Goal: Task Accomplishment & Management: Complete application form

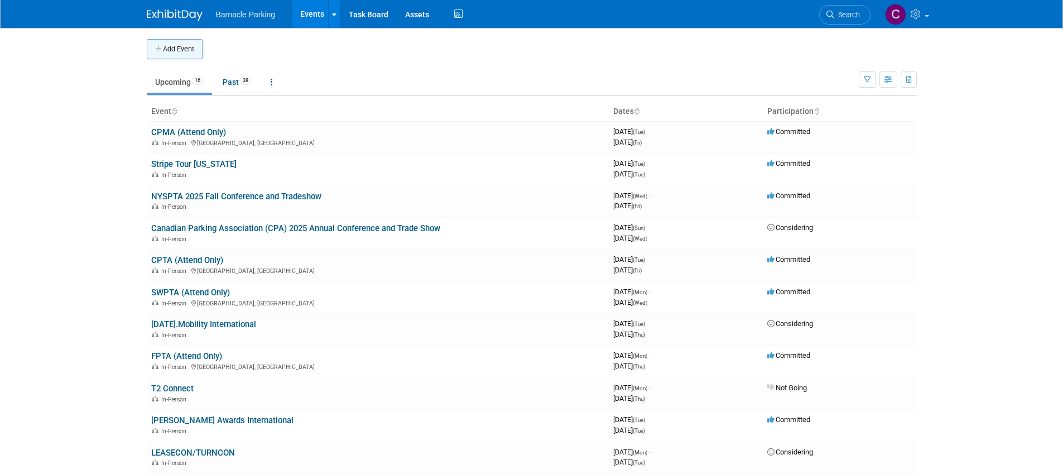
click at [179, 50] on button "Add Event" at bounding box center [175, 49] width 56 height 20
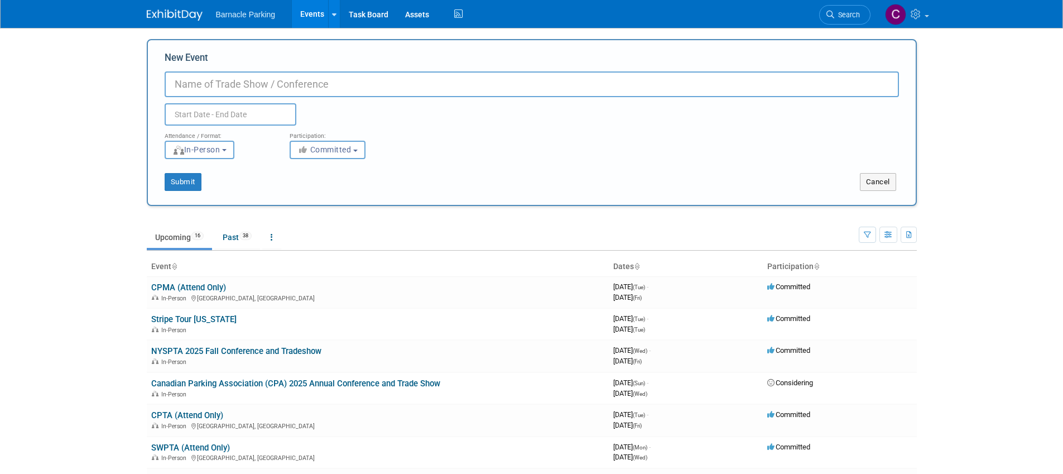
click at [254, 89] on input "New Event" at bounding box center [532, 84] width 734 height 26
paste input "FPTA & MSTPA Joint Conference"
type input "FPTA & MSTPA Joint Conference & Trade Show"
click at [256, 113] on input "text" at bounding box center [231, 114] width 132 height 22
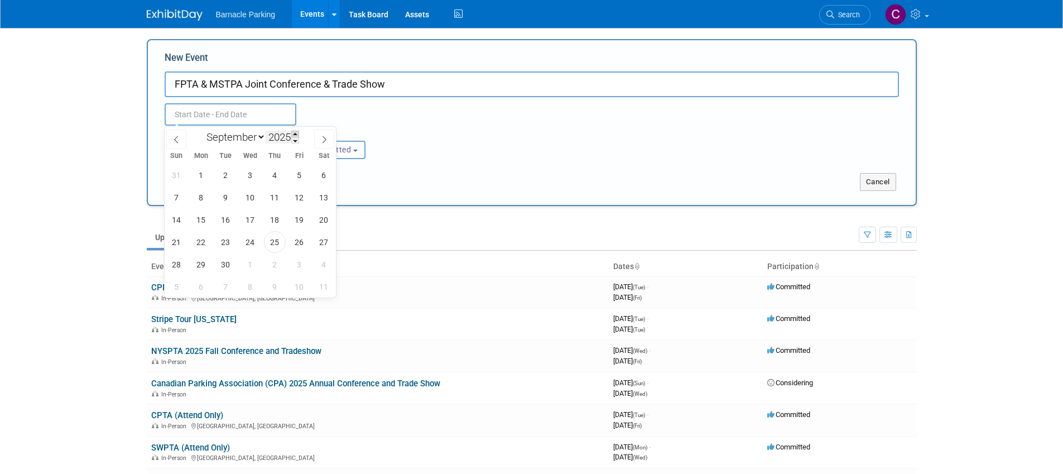
click at [296, 136] on span at bounding box center [295, 134] width 8 height 7
type input "2026"
click at [261, 137] on select "January February March April May June July August September October November De…" at bounding box center [233, 137] width 64 height 14
select select "10"
click at [201, 130] on select "January February March April May June July August September October November De…" at bounding box center [233, 137] width 64 height 14
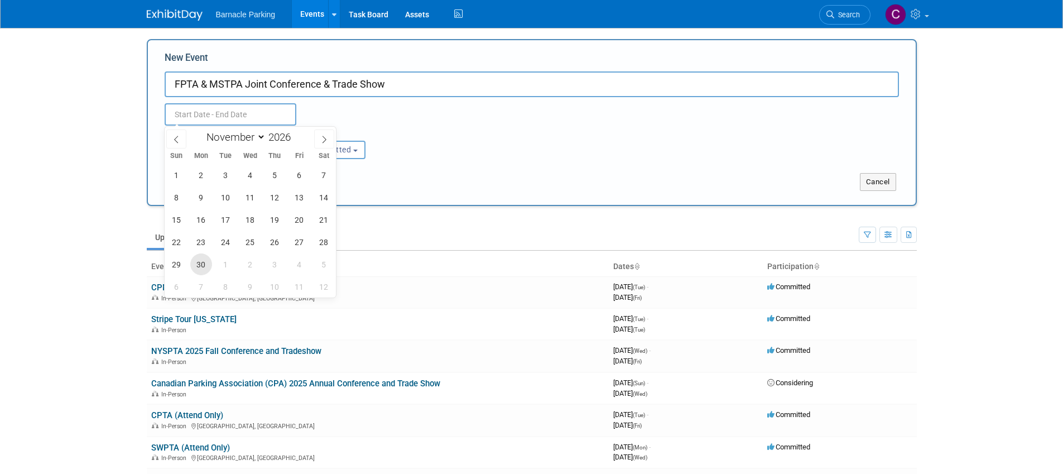
click at [202, 266] on span "30" at bounding box center [201, 264] width 22 height 22
type input "Nov 30, 2026 to Nov 30, 2026"
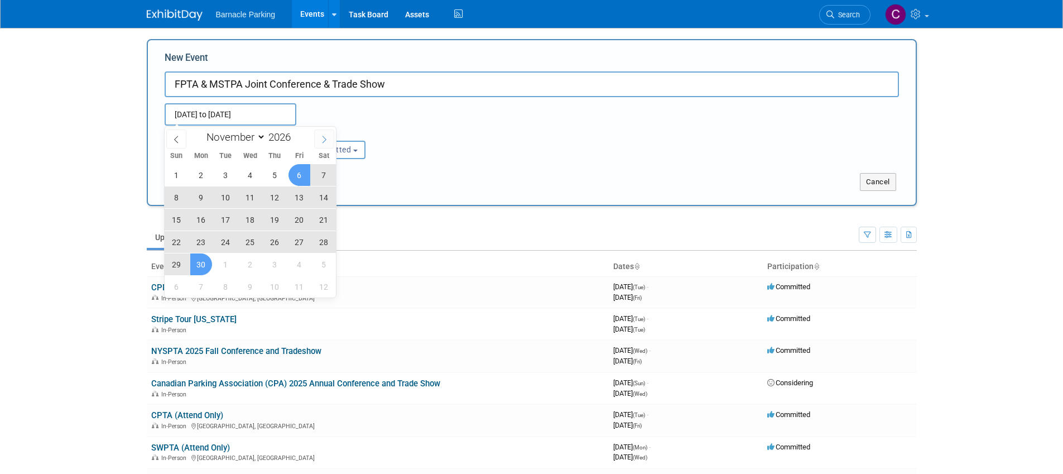
click at [323, 143] on icon at bounding box center [324, 140] width 8 height 8
select select "11"
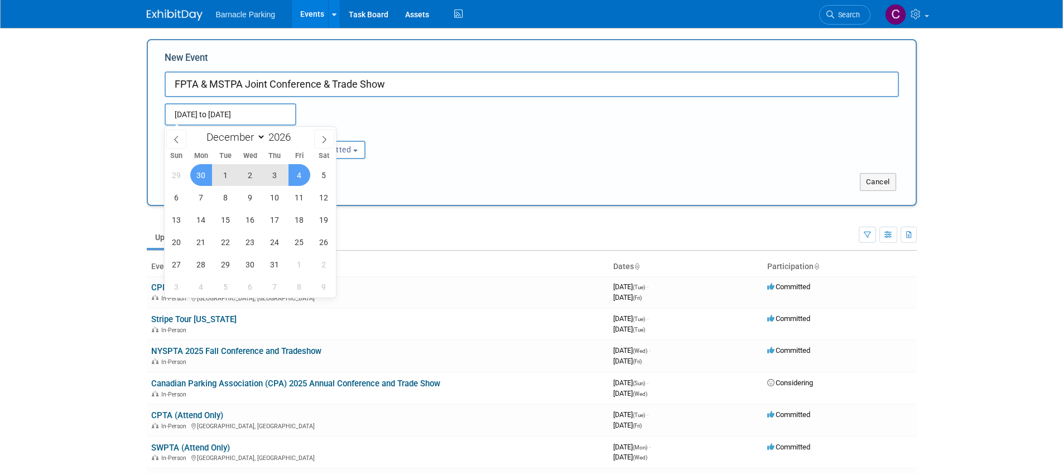
click at [297, 179] on span "4" at bounding box center [299, 175] width 22 height 22
type input "Nov 30, 2026 to Dec 4, 2026"
click at [461, 118] on div "Nov 30, 2026 to Dec 4, 2026 (5 days) Duplicate Event Warning" at bounding box center [531, 111] width 751 height 28
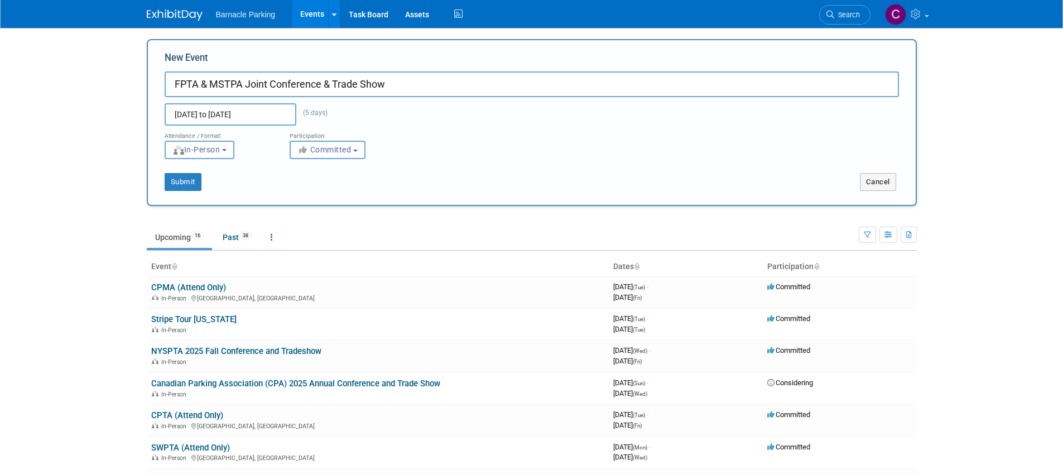
click at [360, 143] on button "Committed" at bounding box center [328, 150] width 76 height 18
click at [356, 195] on label "Considering" at bounding box center [333, 192] width 74 height 15
click at [300, 195] on input "Considering" at bounding box center [296, 192] width 7 height 7
select select "2"
click at [184, 182] on button "Submit" at bounding box center [183, 182] width 37 height 18
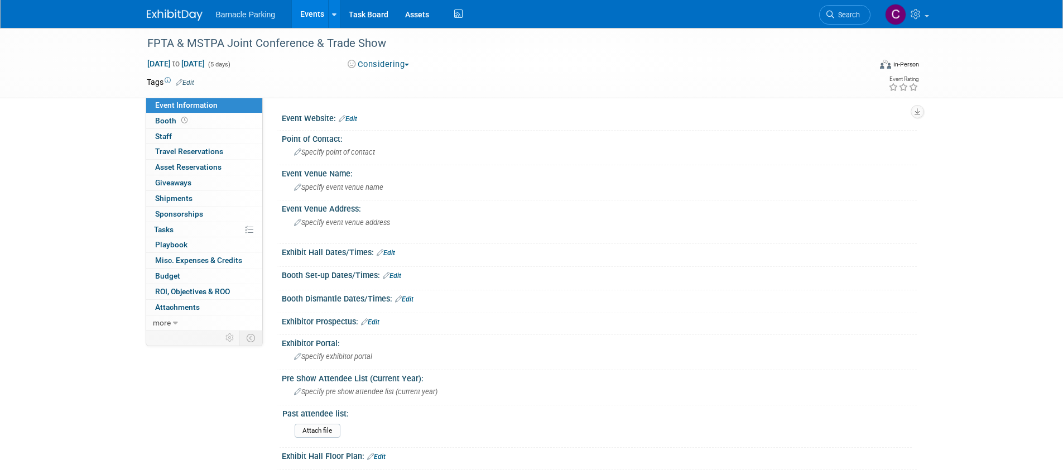
click at [351, 119] on link "Edit" at bounding box center [348, 119] width 18 height 8
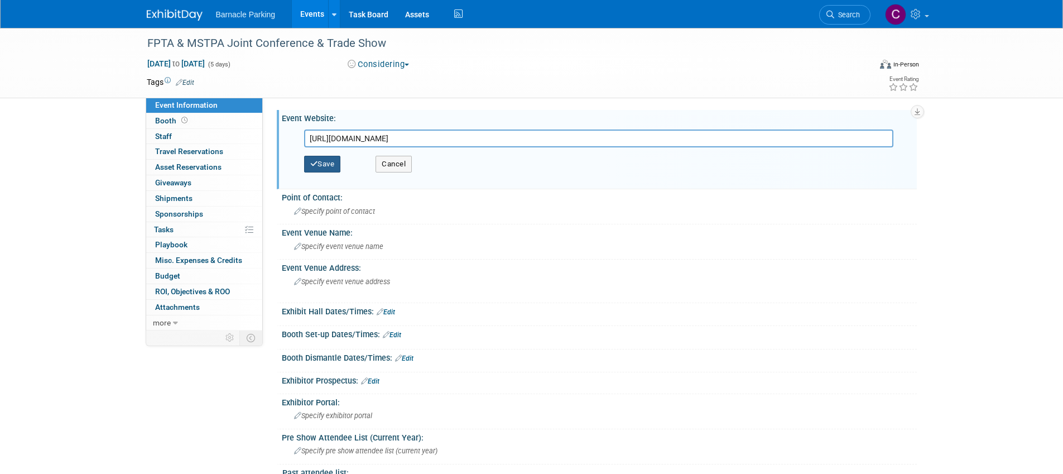
type input "https://www.flapta.org/mstpa-fpta-joint-conference"
click at [319, 165] on button "Save" at bounding box center [322, 164] width 37 height 17
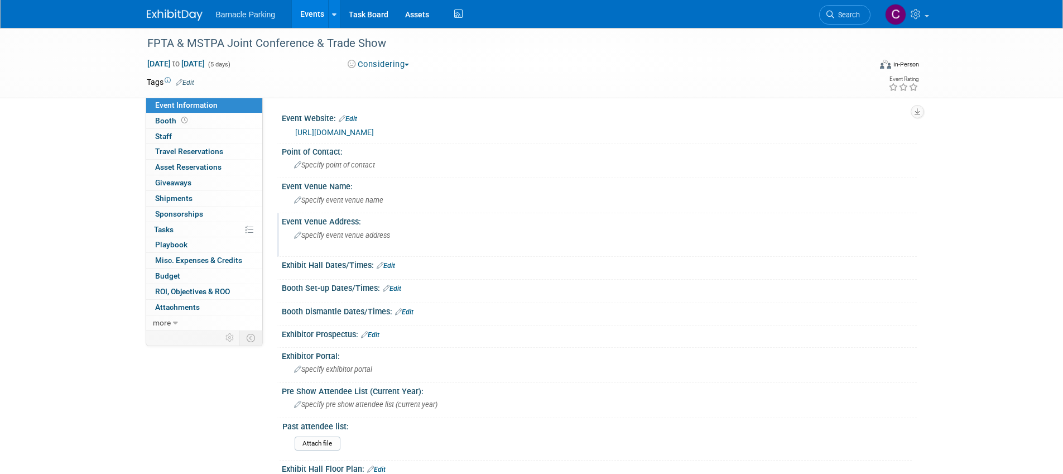
click at [345, 238] on span "Specify event venue address" at bounding box center [342, 235] width 96 height 8
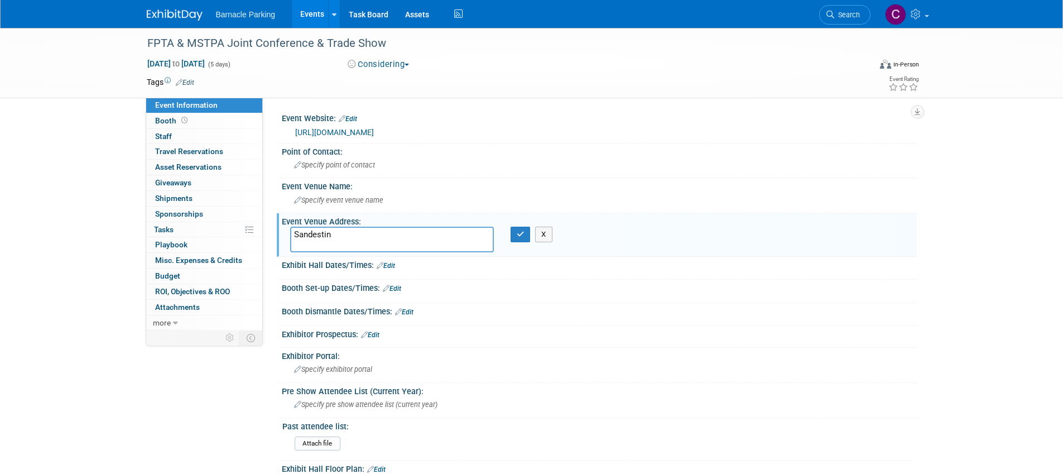
click at [314, 234] on textarea "Sandestin" at bounding box center [392, 239] width 204 height 26
click at [378, 238] on textarea "San Destin" at bounding box center [392, 239] width 204 height 26
type textarea "San Destin Golf & Beach Resort"
click at [517, 234] on icon "button" at bounding box center [521, 233] width 8 height 7
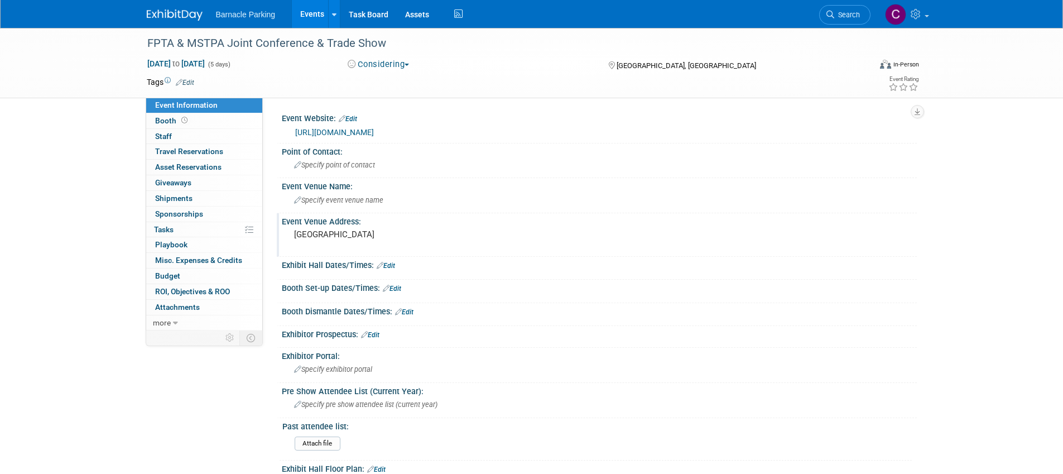
click at [316, 13] on link "Events" at bounding box center [312, 14] width 41 height 28
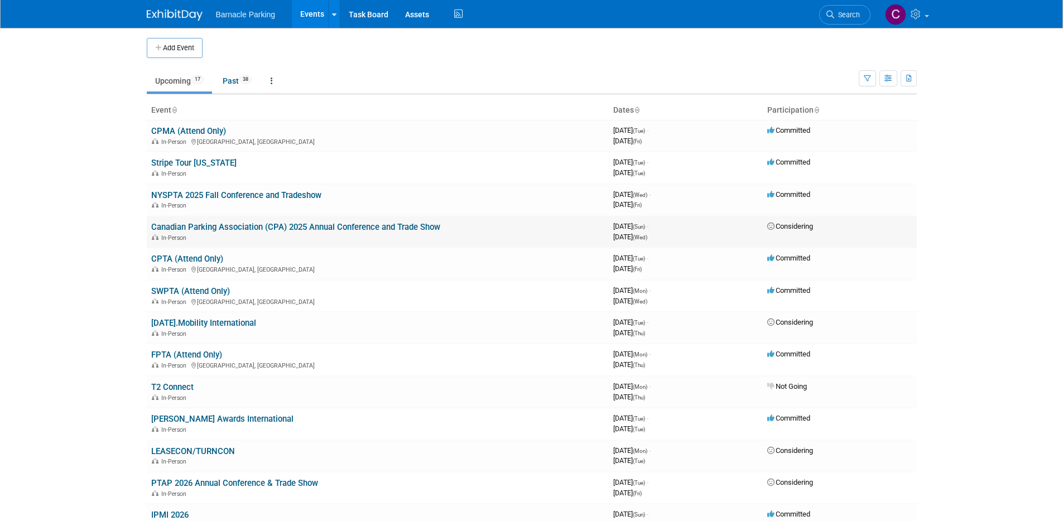
scroll to position [2, 0]
